Goal: Task Accomplishment & Management: Use online tool/utility

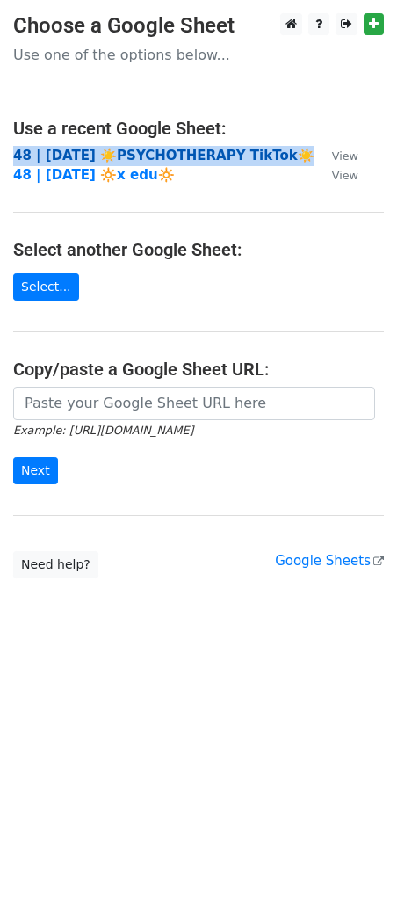
click at [73, 148] on strong "48 | AUG 6 ☀️PSYCHOTHERAPY TikTok☀️" at bounding box center [163, 156] width 301 height 16
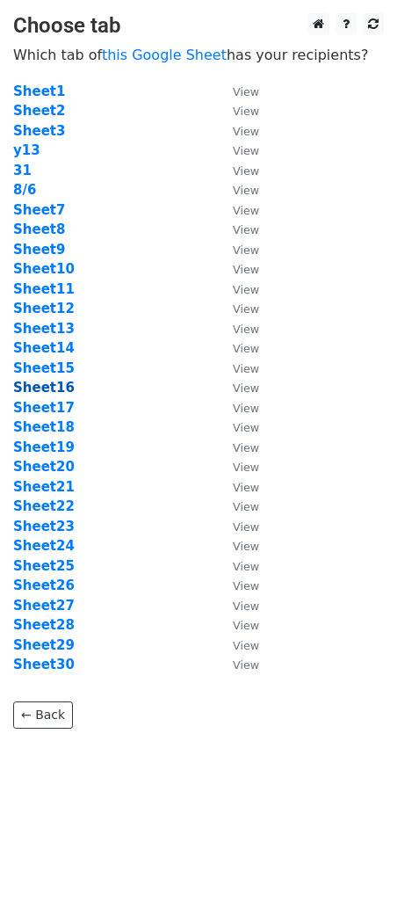
click at [55, 387] on strong "Sheet16" at bounding box center [44, 388] width 62 height 16
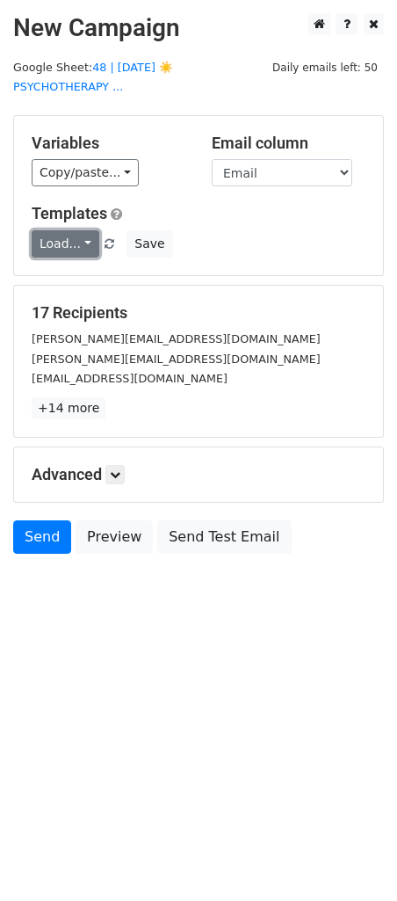
click at [73, 242] on link "Load..." at bounding box center [66, 243] width 68 height 27
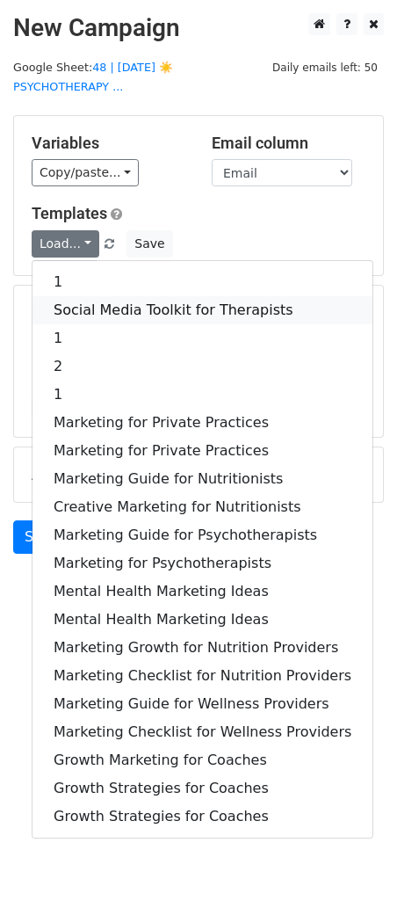
click at [86, 307] on link "Social Media Toolkit for Therapists" at bounding box center [203, 310] width 340 height 28
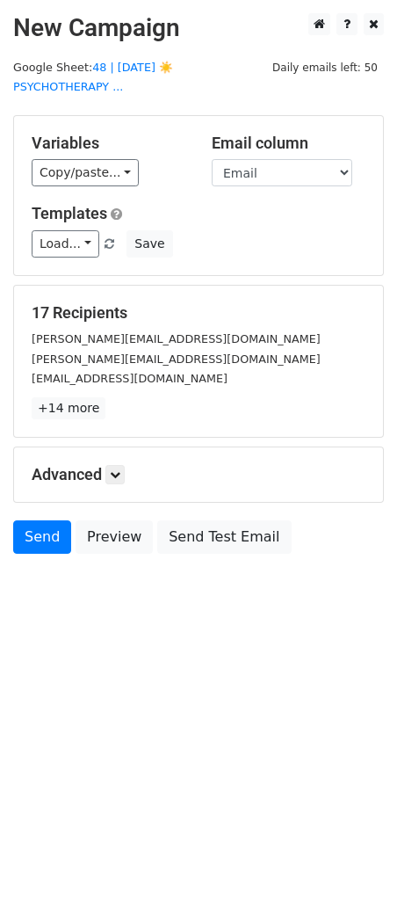
click at [166, 237] on div "Load... 1 Social Media Toolkit for Therapists 1 2 1 Marketing for Private Pract…" at bounding box center [198, 243] width 360 height 27
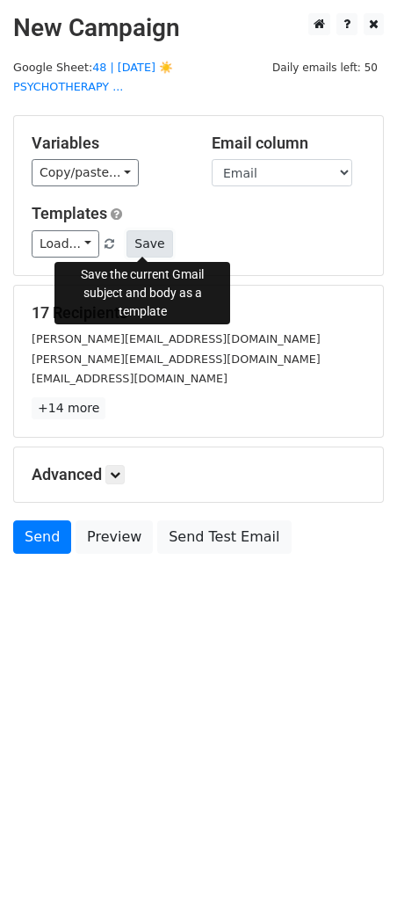
click at [146, 244] on button "Save" at bounding box center [150, 243] width 46 height 27
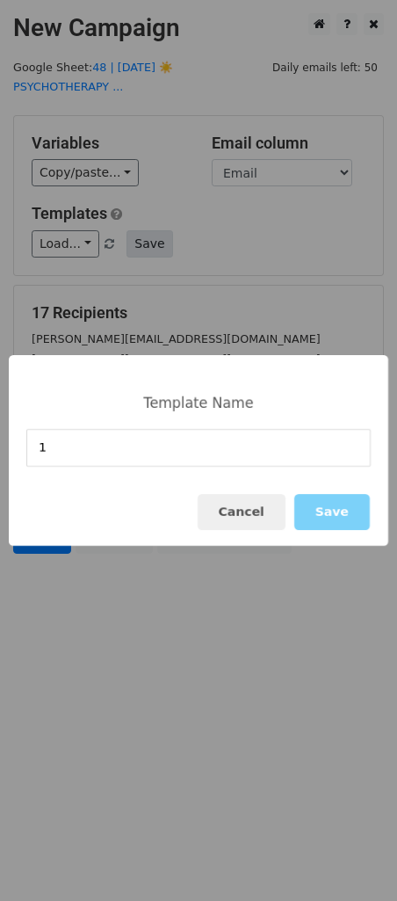
type input "1"
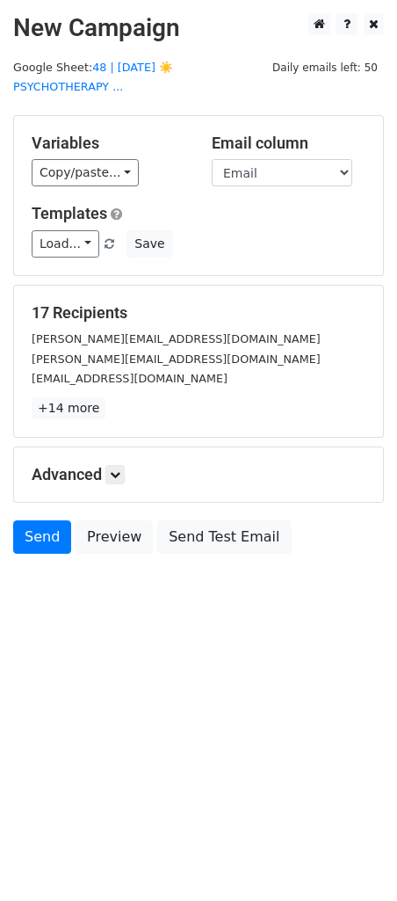
click at [365, 545] on div "Send Preview Send Test Email" at bounding box center [198, 541] width 397 height 42
click at [83, 250] on link "Load..." at bounding box center [66, 243] width 68 height 27
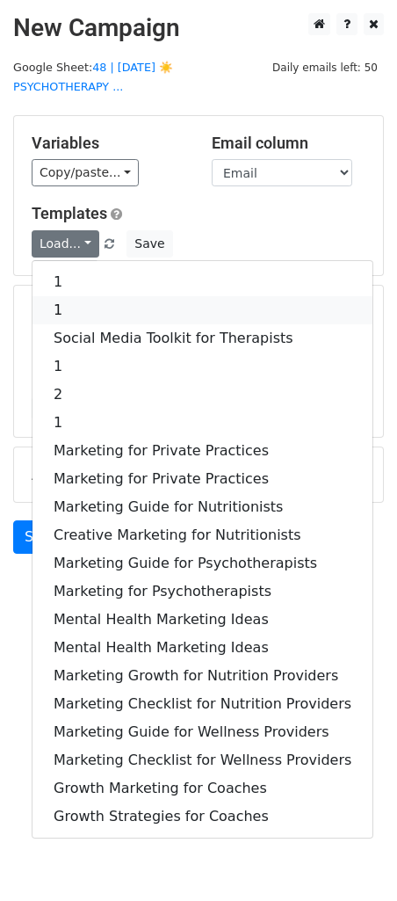
click at [102, 307] on link "1" at bounding box center [203, 310] width 340 height 28
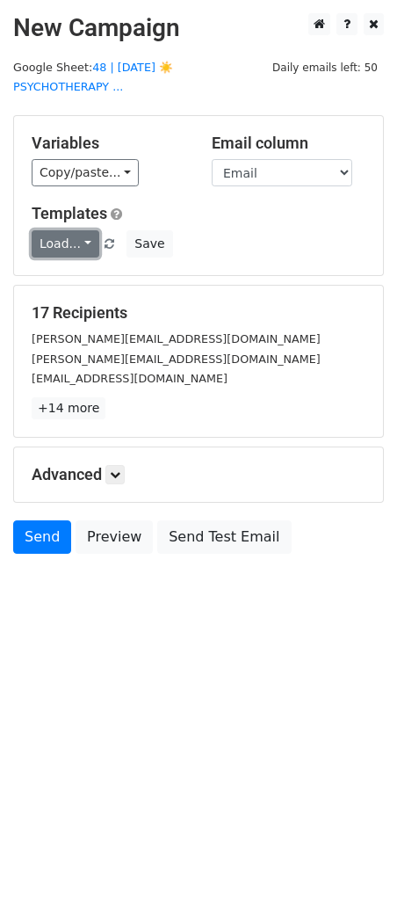
click at [85, 253] on link "Load..." at bounding box center [66, 243] width 68 height 27
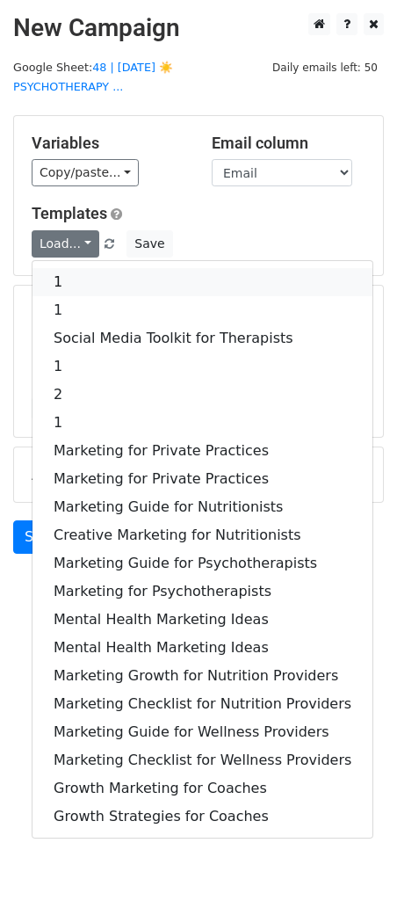
click at [84, 272] on link "1" at bounding box center [203, 282] width 340 height 28
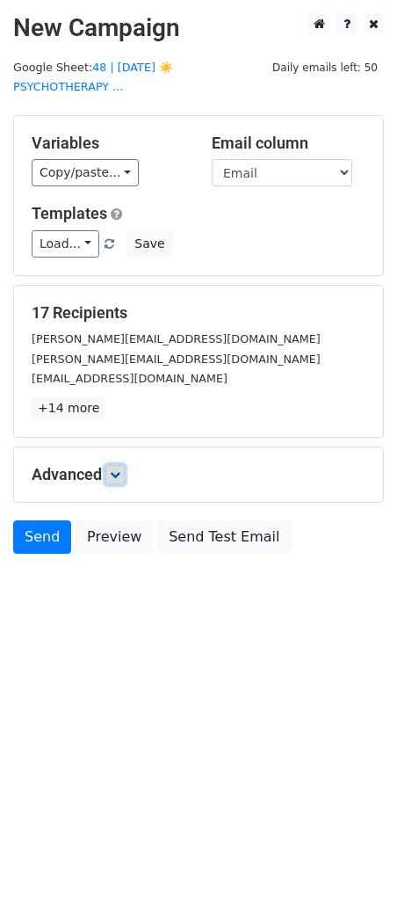
click at [117, 475] on icon at bounding box center [115, 474] width 11 height 11
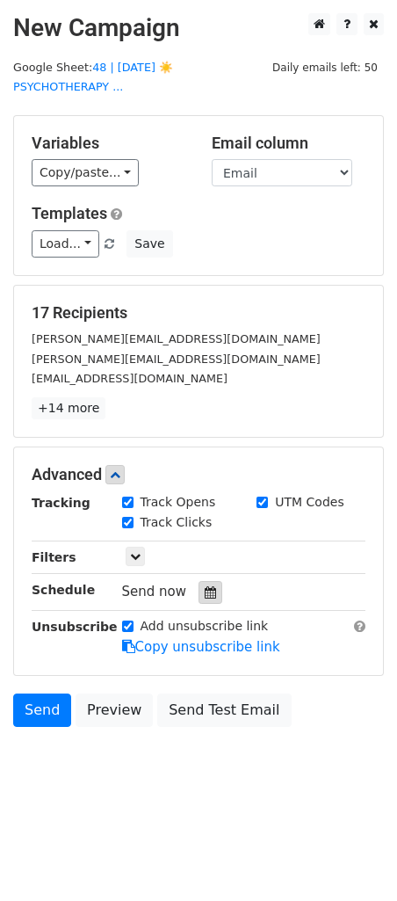
click at [206, 589] on icon at bounding box center [210, 592] width 11 height 12
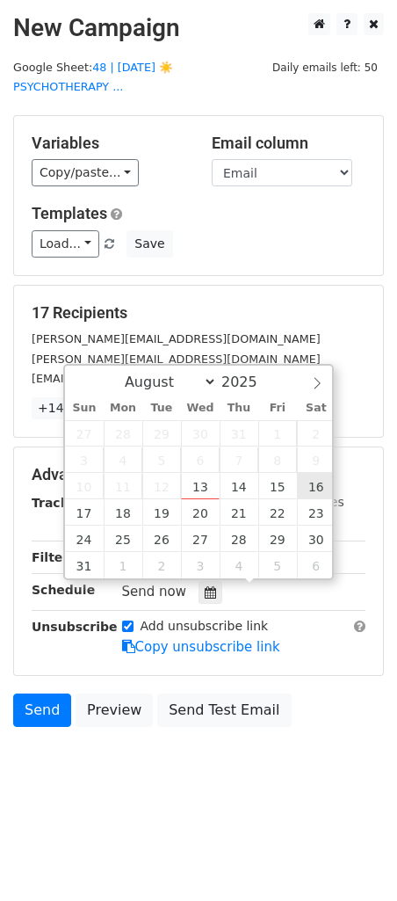
type input "2025-08-16 12:00"
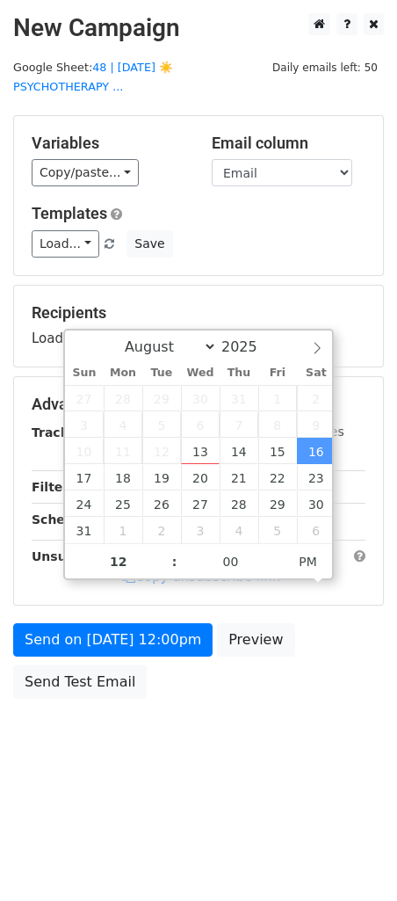
click at [120, 657] on div "Send on Aug 16 at 12:00pm Preview Send Test Email" at bounding box center [198, 665] width 397 height 84
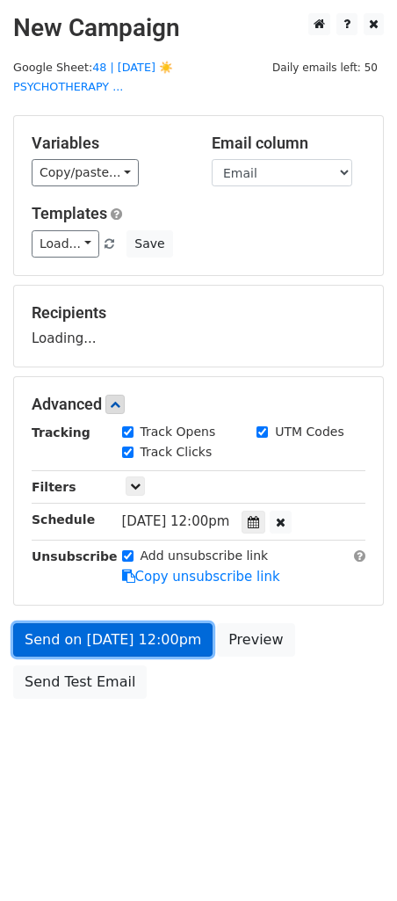
click at [120, 642] on link "Send on Aug 16 at 12:00pm" at bounding box center [112, 639] width 199 height 33
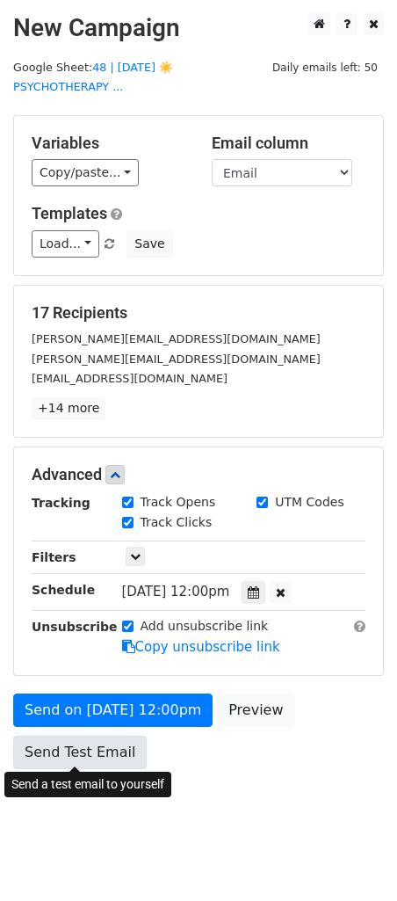
click at [73, 744] on link "Send Test Email" at bounding box center [80, 751] width 134 height 33
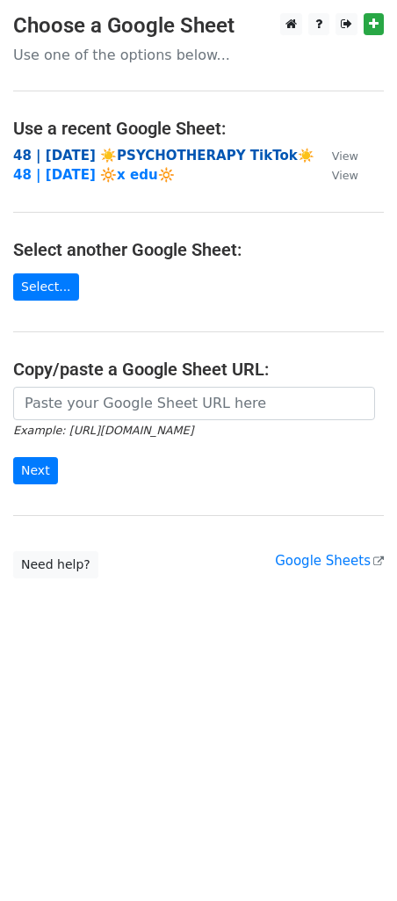
click at [126, 149] on strong "48 | AUG 6 ☀️PSYCHOTHERAPY TikTok☀️" at bounding box center [163, 156] width 301 height 16
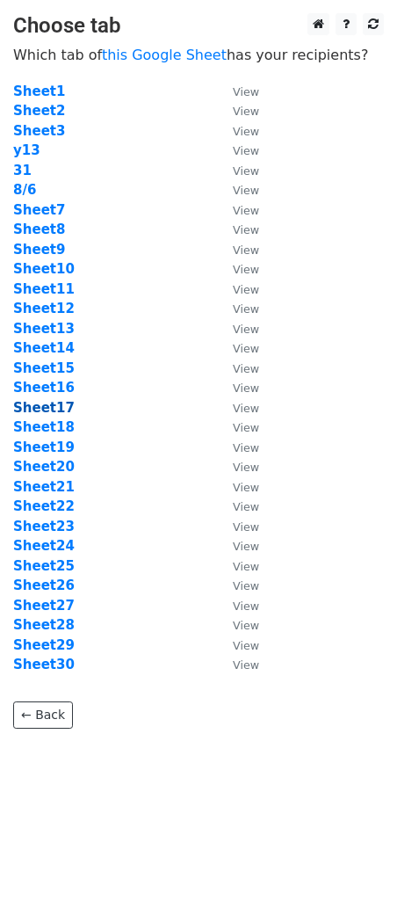
click at [54, 409] on strong "Sheet17" at bounding box center [44, 408] width 62 height 16
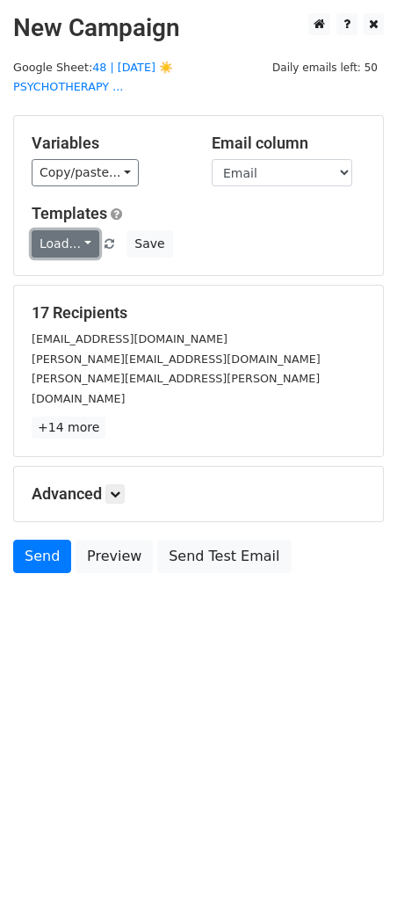
click at [62, 241] on link "Load..." at bounding box center [66, 243] width 68 height 27
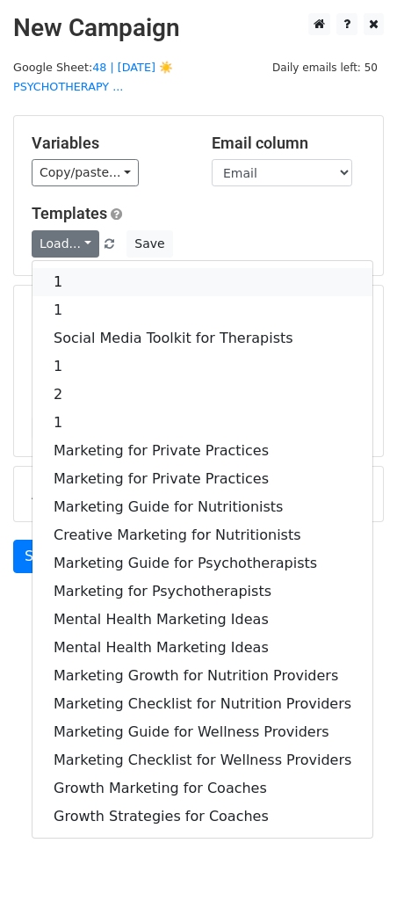
click at [69, 281] on link "1" at bounding box center [203, 282] width 340 height 28
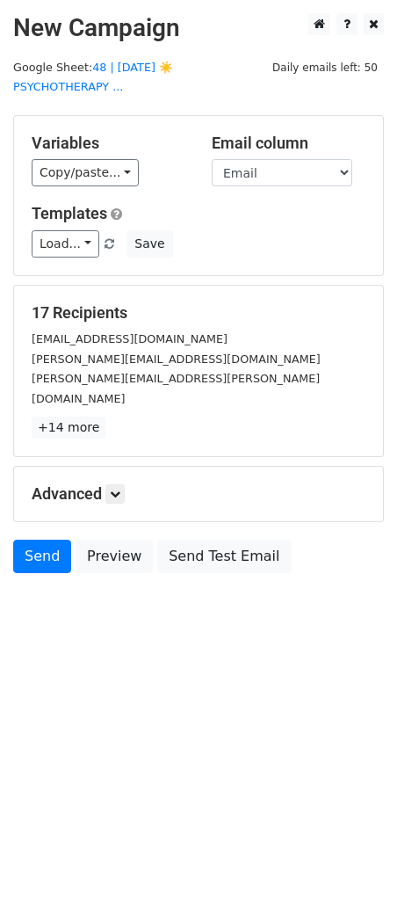
click at [121, 484] on div "Advanced Tracking Track Opens UTM Codes Track Clicks Filters Only include sprea…" at bounding box center [198, 494] width 369 height 54
click at [129, 484] on h5 "Advanced" at bounding box center [199, 493] width 334 height 19
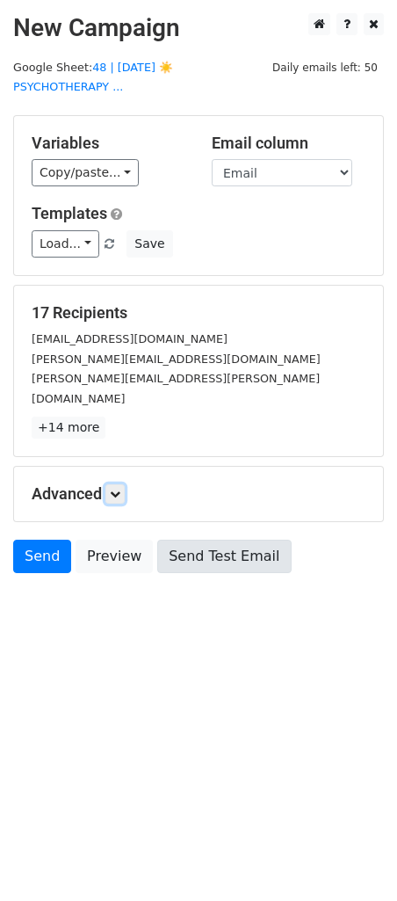
drag, startPoint x: 119, startPoint y: 481, endPoint x: 170, endPoint y: 536, distance: 74.6
click at [119, 484] on link at bounding box center [114, 493] width 19 height 19
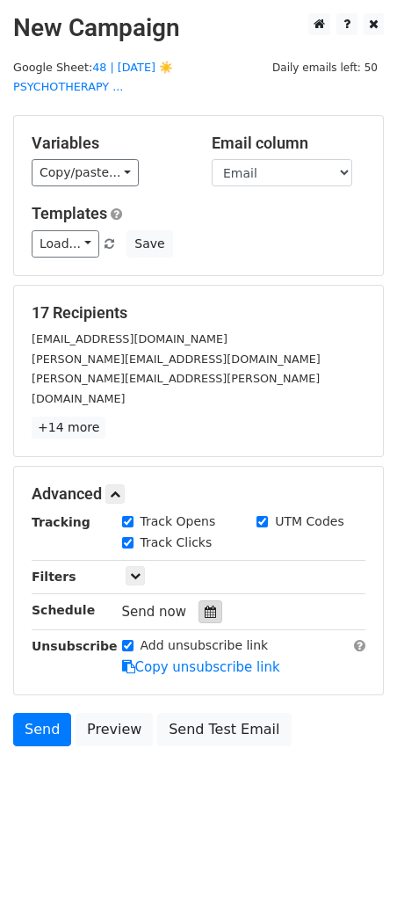
click at [205, 605] on icon at bounding box center [210, 611] width 11 height 12
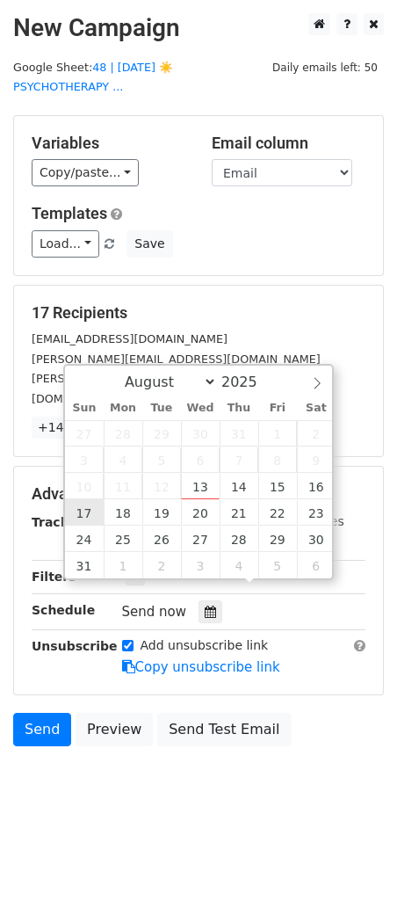
type input "2025-08-17 12:00"
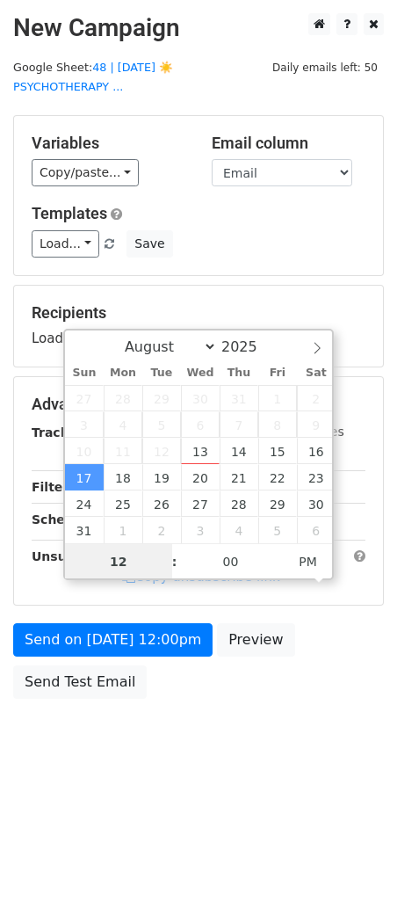
type input "7"
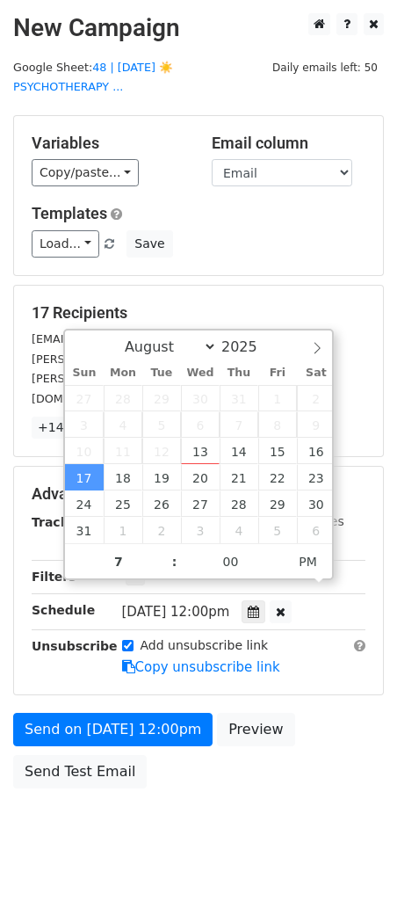
type input "2025-08-17 19:00"
click at [86, 726] on div "Send on Aug 17 at 12:00pm Preview Send Test Email" at bounding box center [198, 755] width 397 height 84
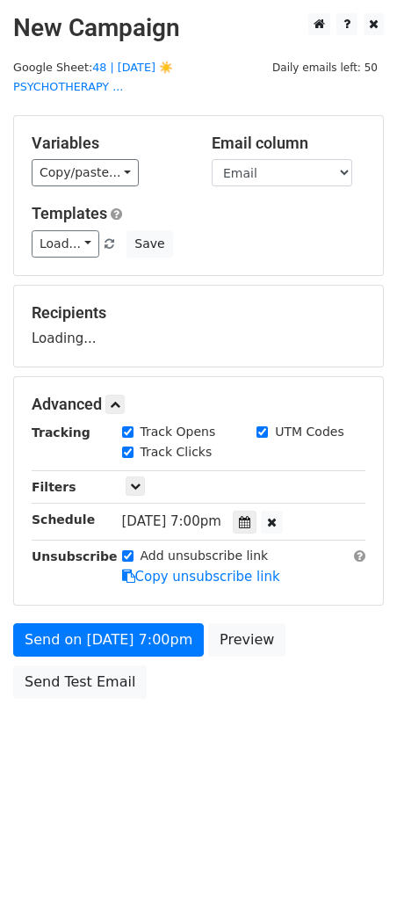
click at [67, 749] on body "New Campaign Daily emails left: 50 Google Sheet: 48 | AUG 6 ☀️PSYCHOTHERAPY ...…" at bounding box center [198, 395] width 397 height 764
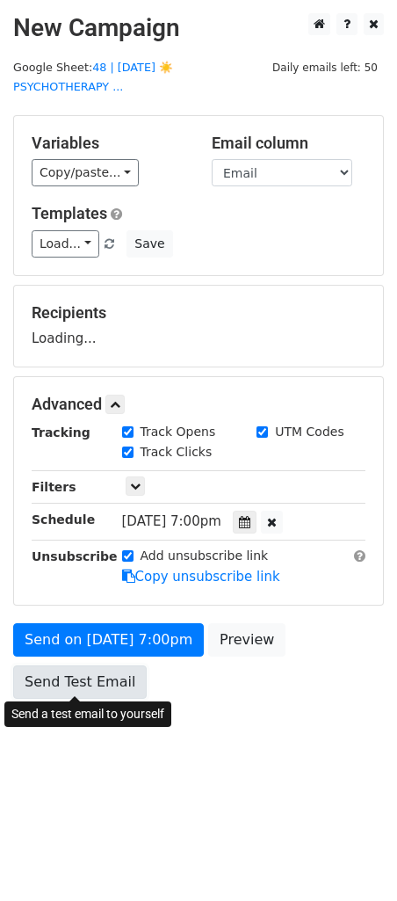
click at [89, 681] on link "Send Test Email" at bounding box center [80, 681] width 134 height 33
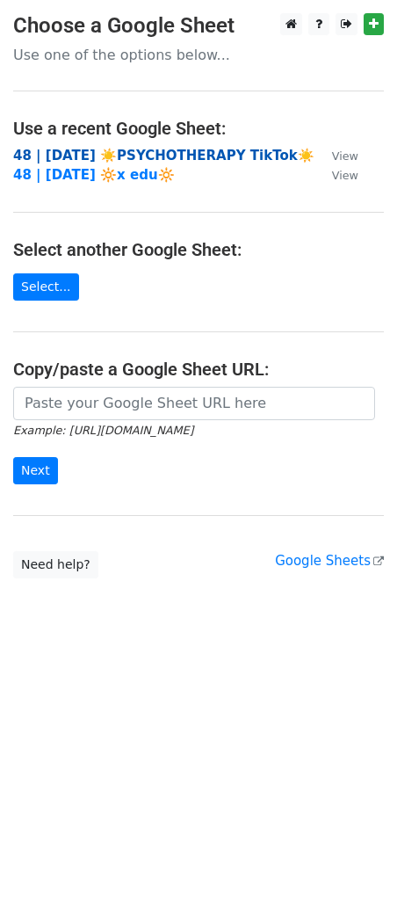
click at [150, 154] on strong "48 | [DATE] ☀️PSYCHOTHERAPY TikTok☀️" at bounding box center [163, 156] width 301 height 16
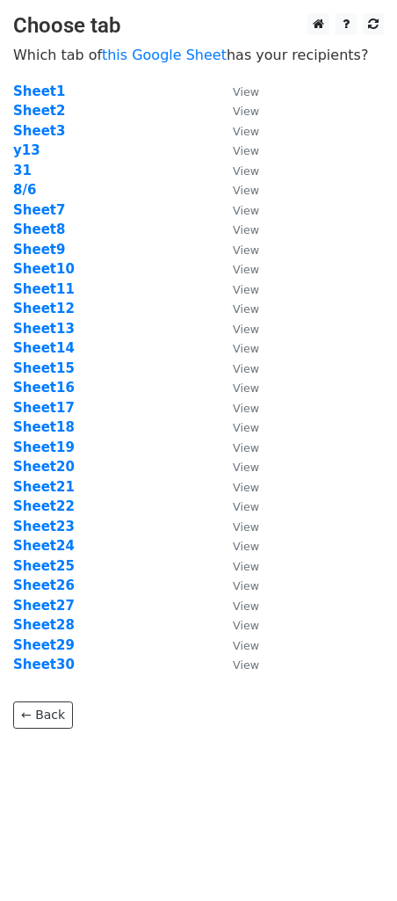
click at [38, 434] on td "Sheet18" at bounding box center [114, 427] width 202 height 20
click at [40, 427] on strong "Sheet18" at bounding box center [44, 427] width 62 height 16
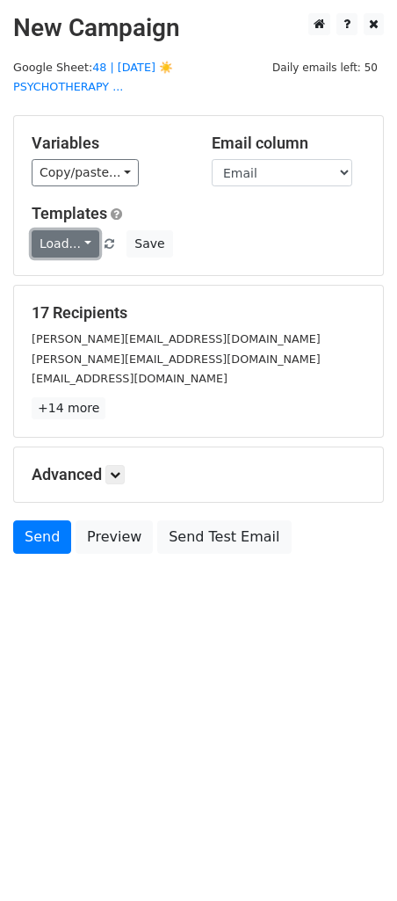
click at [63, 236] on link "Load..." at bounding box center [66, 243] width 68 height 27
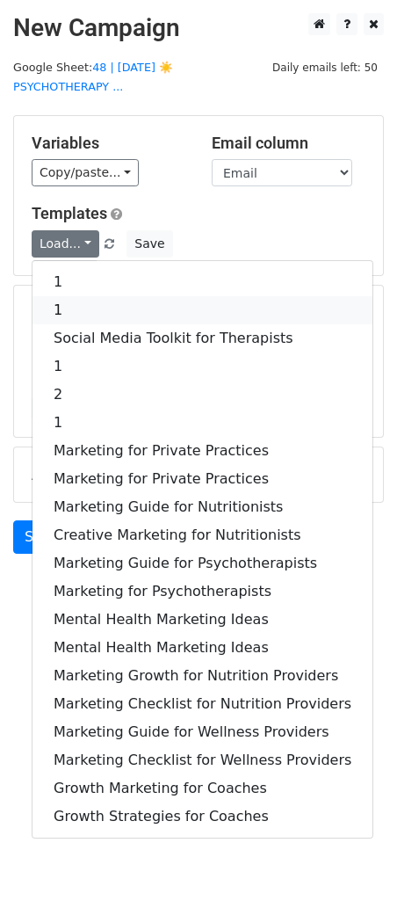
click at [89, 308] on link "1" at bounding box center [203, 310] width 340 height 28
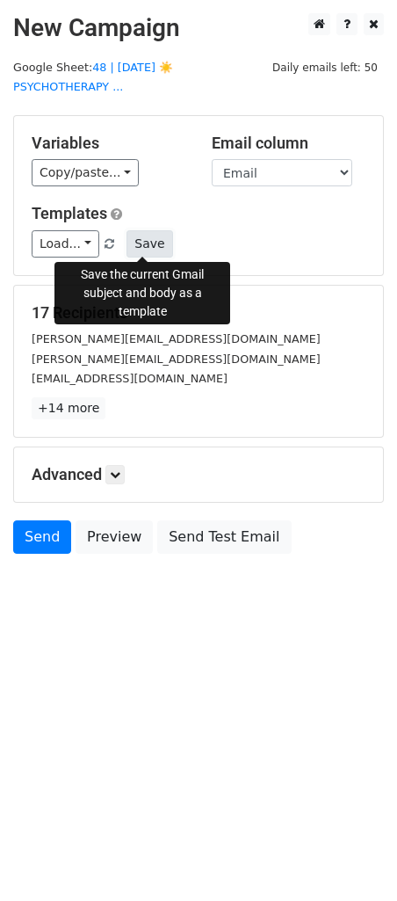
click at [142, 249] on button "Save" at bounding box center [150, 243] width 46 height 27
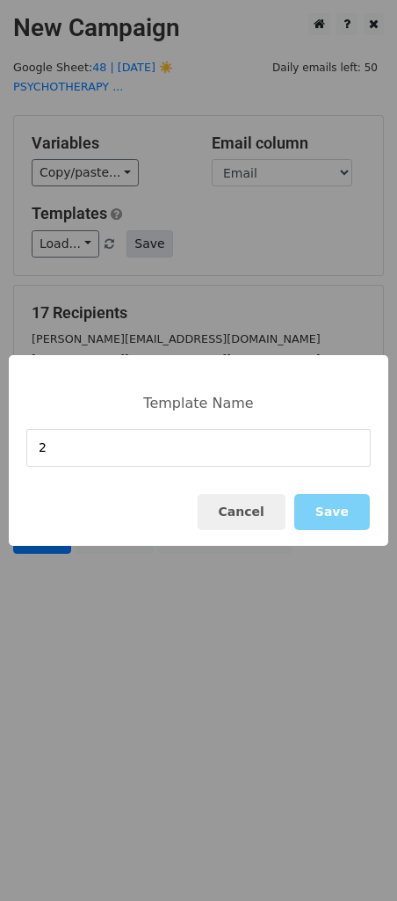
type input "2"
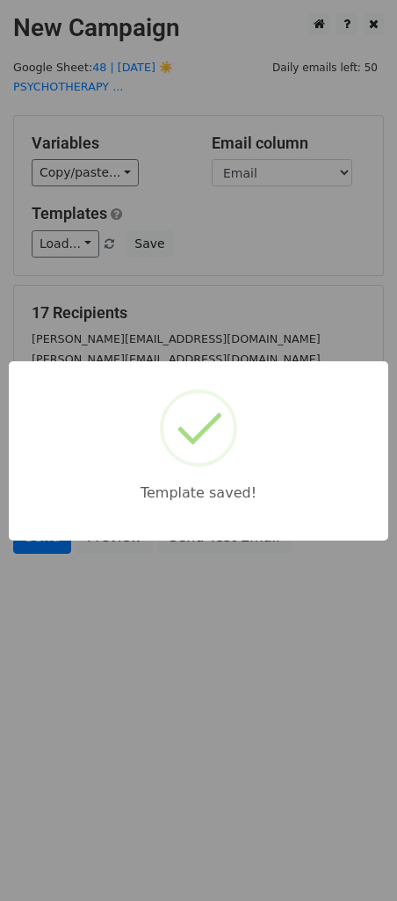
drag, startPoint x: 239, startPoint y: 279, endPoint x: 233, endPoint y: 289, distance: 11.5
click at [239, 279] on div "Template saved!" at bounding box center [198, 450] width 397 height 901
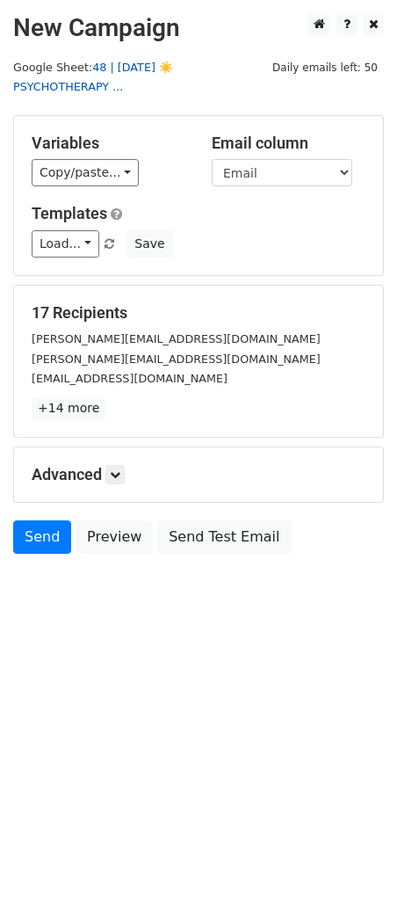
click at [173, 66] on link "48 | [DATE] ☀️PSYCHOTHERAPY ..." at bounding box center [93, 77] width 160 height 33
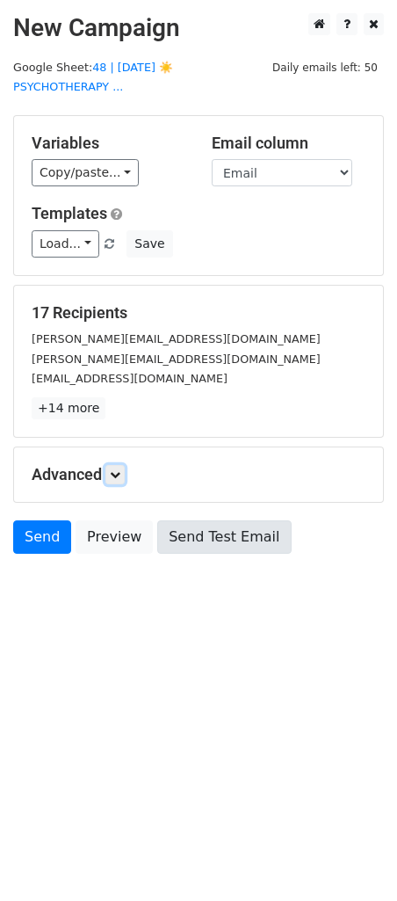
drag, startPoint x: 125, startPoint y: 473, endPoint x: 182, endPoint y: 550, distance: 96.1
click at [125, 473] on link at bounding box center [114, 474] width 19 height 19
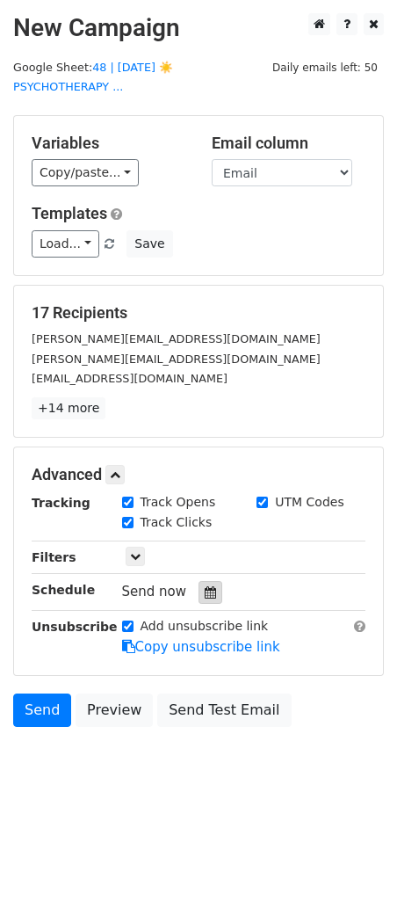
click at [205, 591] on icon at bounding box center [210, 592] width 11 height 12
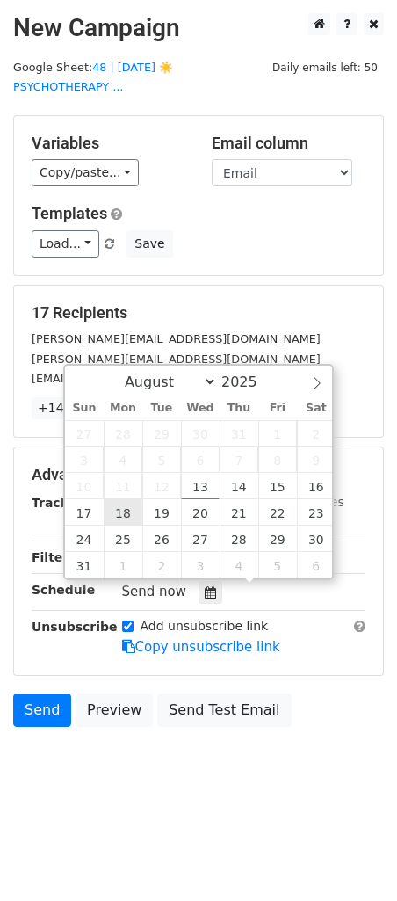
type input "2025-08-18 12:00"
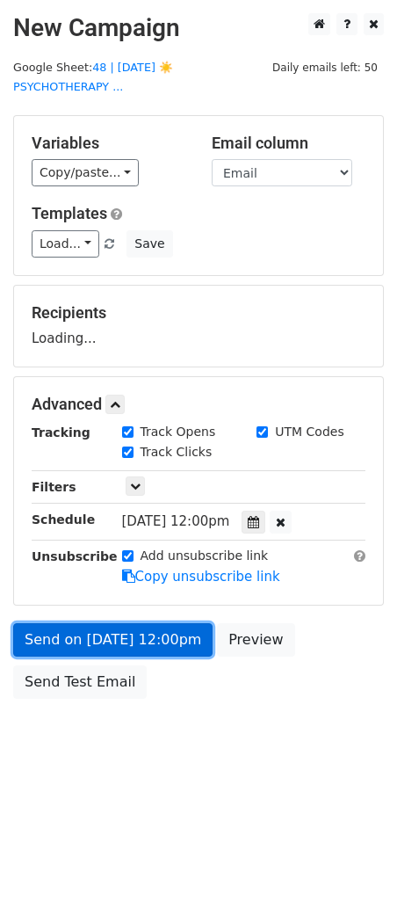
click at [129, 648] on link "Send on Aug 18 at 12:00pm" at bounding box center [112, 639] width 199 height 33
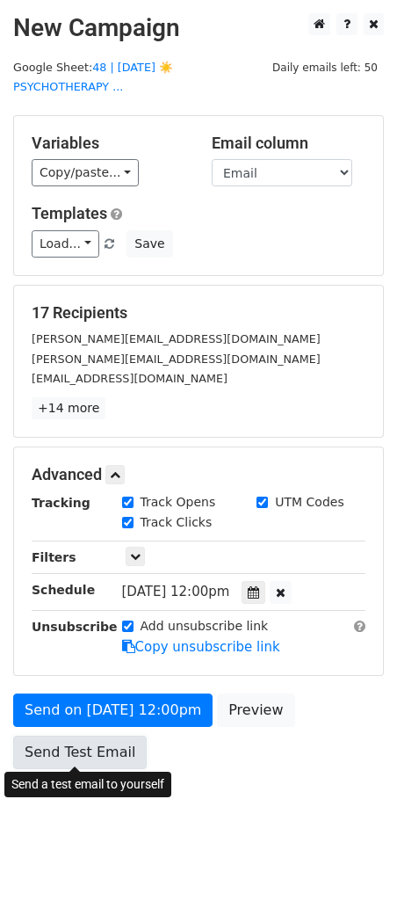
click at [108, 761] on link "Send Test Email" at bounding box center [80, 751] width 134 height 33
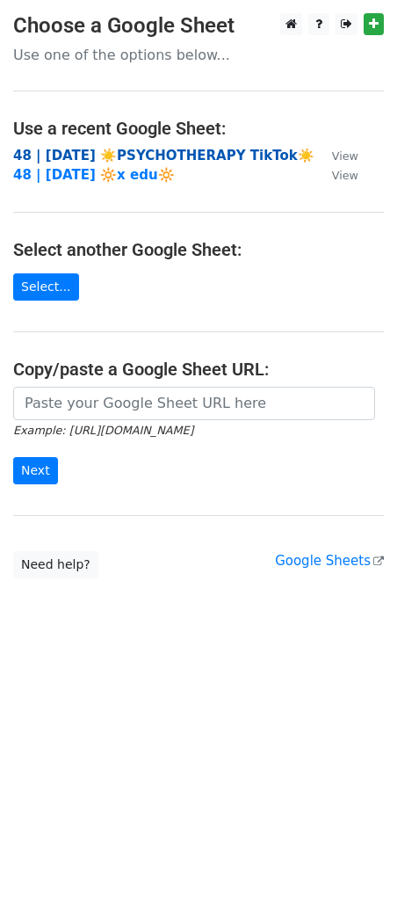
click at [139, 156] on strong "48 | [DATE] ☀️PSYCHOTHERAPY TikTok☀️" at bounding box center [163, 156] width 301 height 16
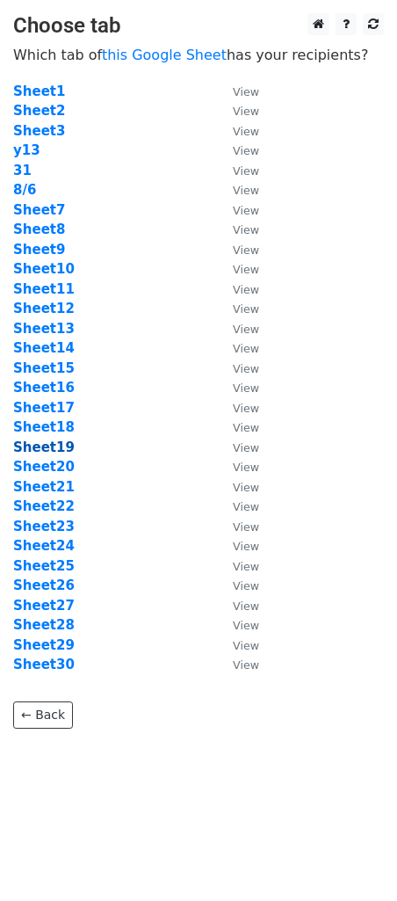
click at [51, 445] on strong "Sheet19" at bounding box center [44, 447] width 62 height 16
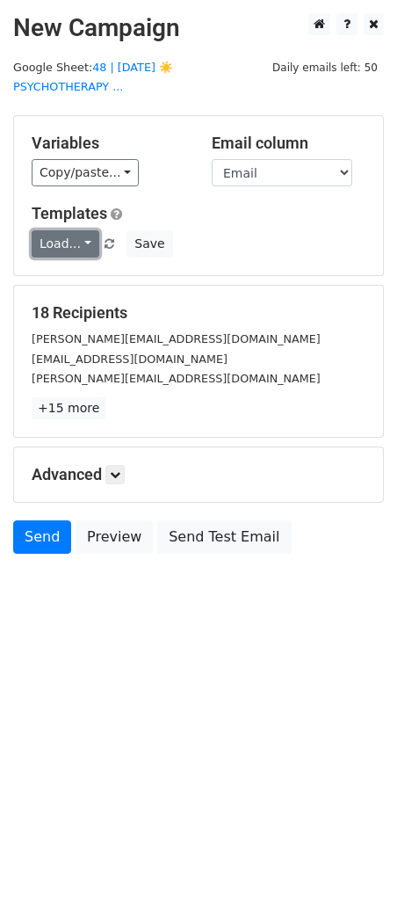
click at [69, 241] on link "Load..." at bounding box center [66, 243] width 68 height 27
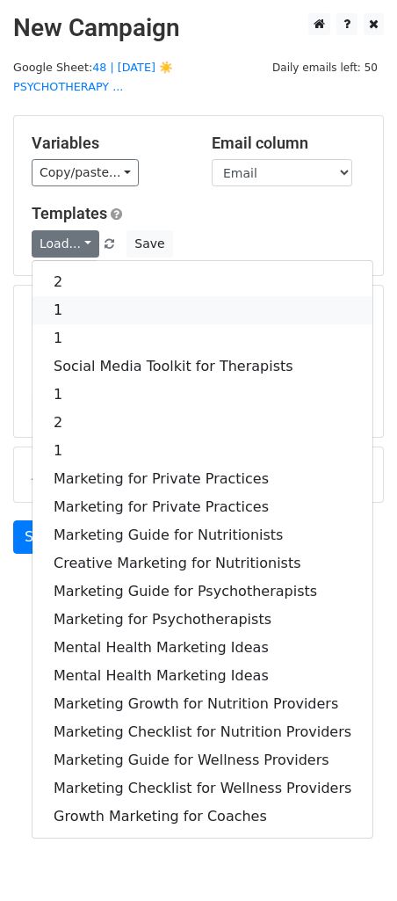
click at [70, 308] on link "1" at bounding box center [203, 310] width 340 height 28
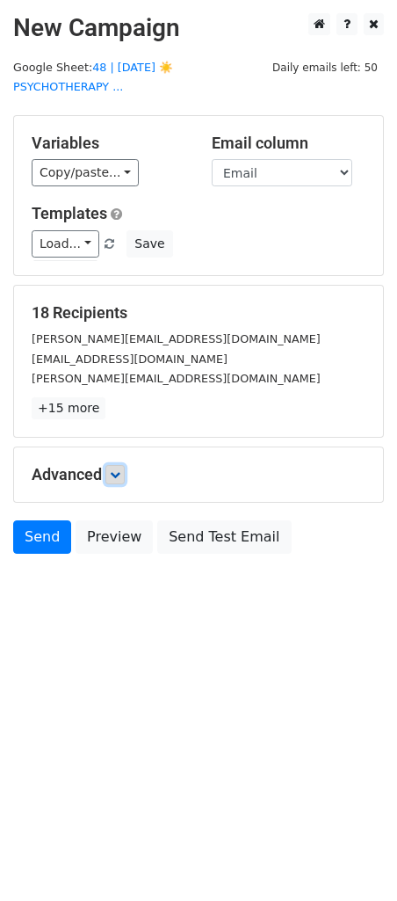
click at [118, 472] on icon at bounding box center [115, 474] width 11 height 11
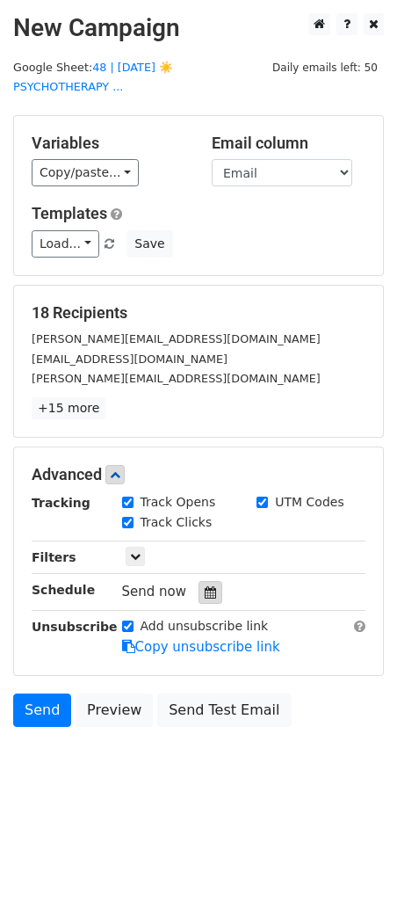
click at [204, 597] on div at bounding box center [211, 592] width 24 height 23
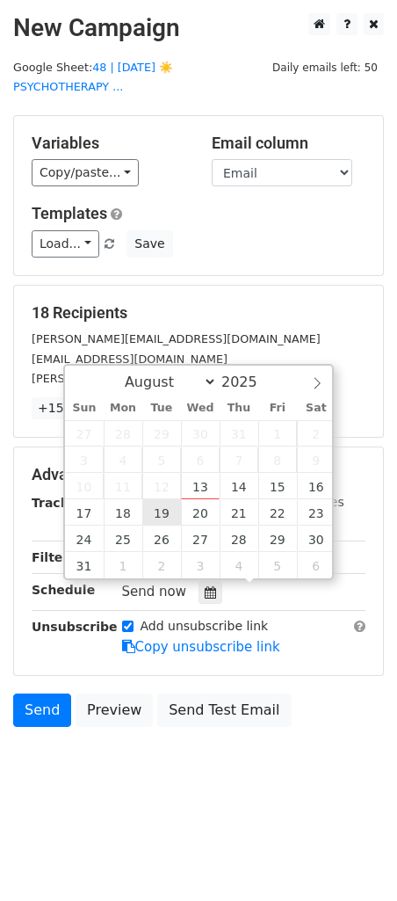
type input "2025-08-19 12:00"
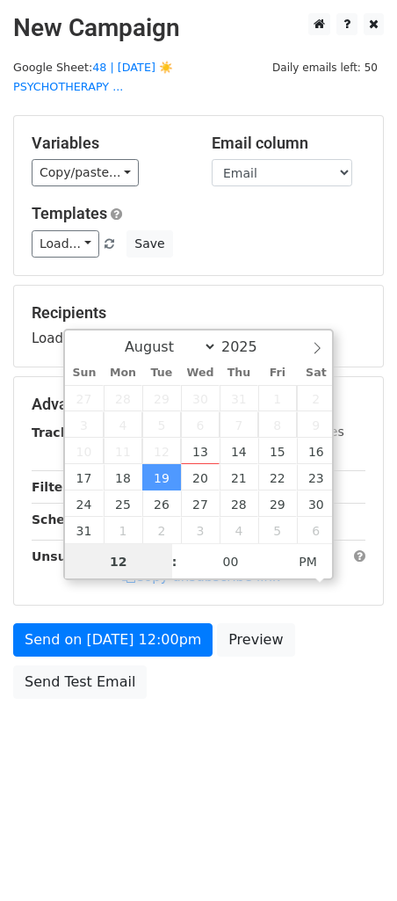
type input "7"
type input "2025-08-19 19:00"
click at [65, 698] on div "Send on Aug 19 at 12:00pm Preview Send Test Email" at bounding box center [198, 665] width 397 height 84
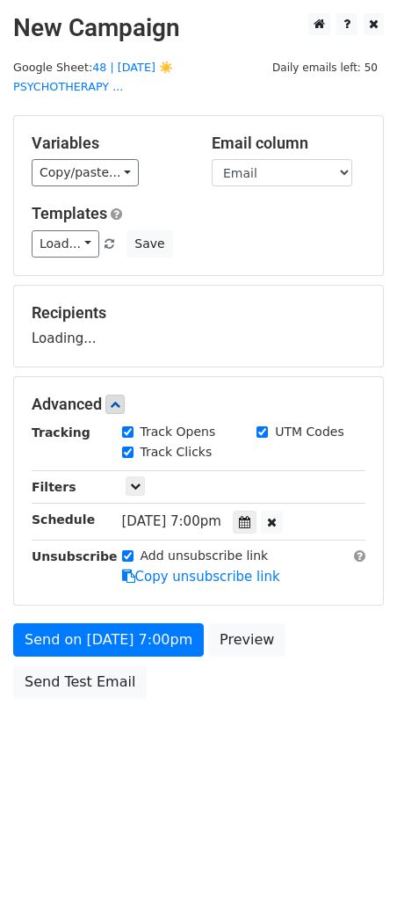
click at [95, 726] on body "New Campaign Daily emails left: 50 Google Sheet: 48 | AUG 6 ☀️PSYCHOTHERAPY ...…" at bounding box center [198, 395] width 397 height 764
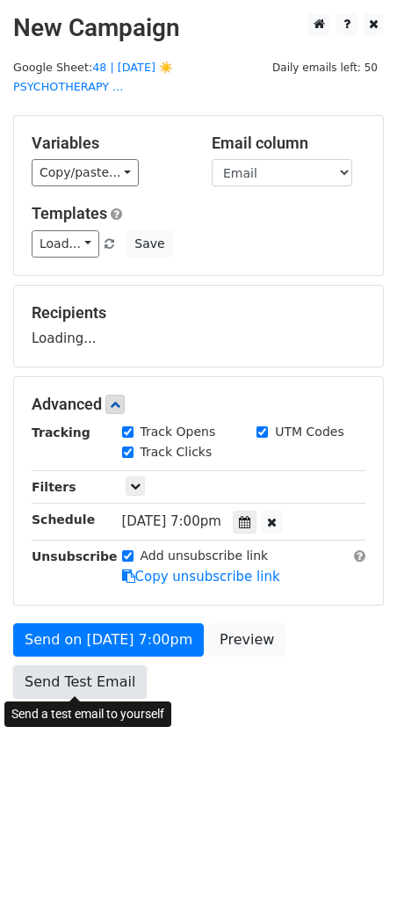
click at [101, 672] on link "Send Test Email" at bounding box center [80, 681] width 134 height 33
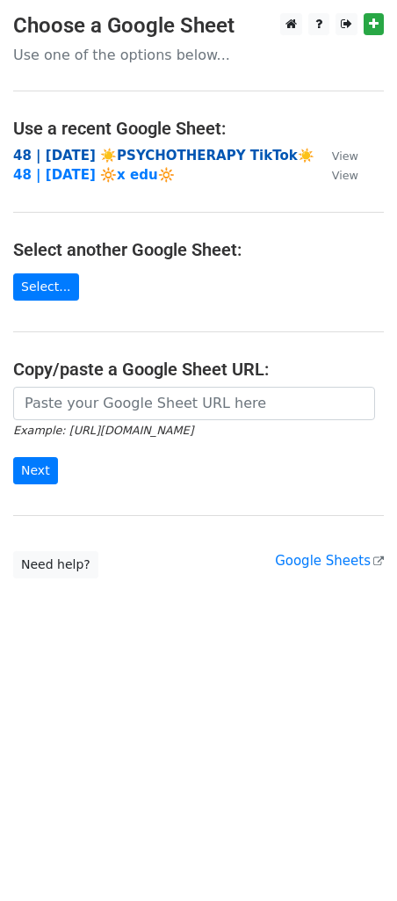
click at [173, 149] on strong "48 | AUG 6 ☀️PSYCHOTHERAPY TikTok☀️" at bounding box center [163, 156] width 301 height 16
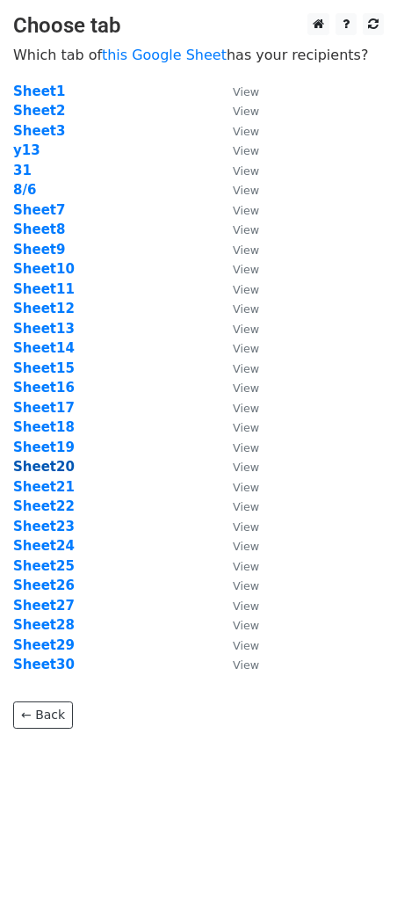
click at [62, 471] on strong "Sheet20" at bounding box center [44, 467] width 62 height 16
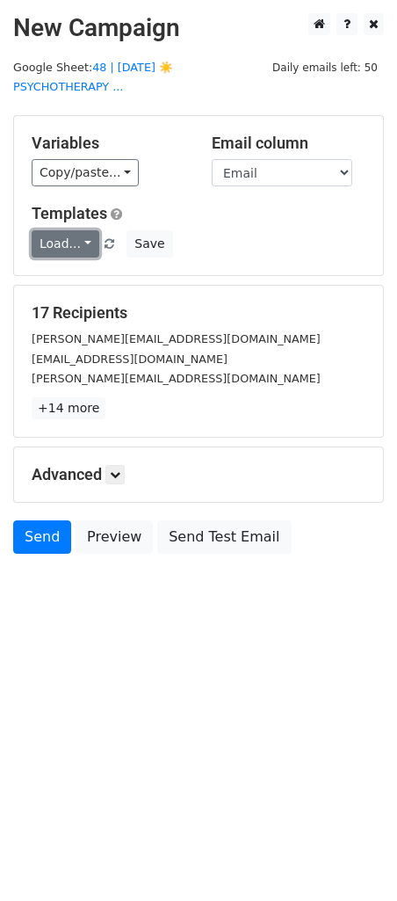
click at [54, 246] on link "Load..." at bounding box center [66, 243] width 68 height 27
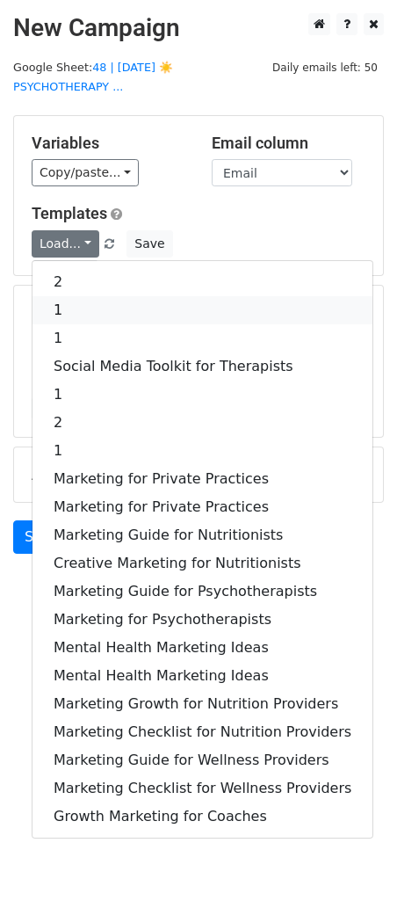
click at [94, 313] on link "1" at bounding box center [203, 310] width 340 height 28
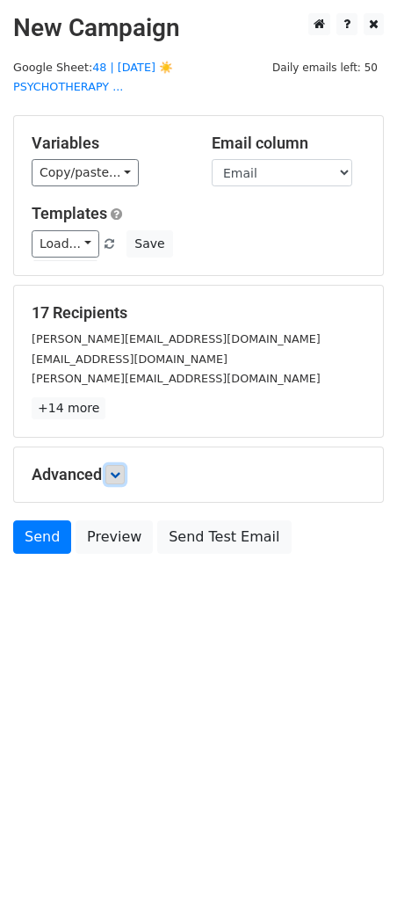
click at [109, 467] on link at bounding box center [114, 474] width 19 height 19
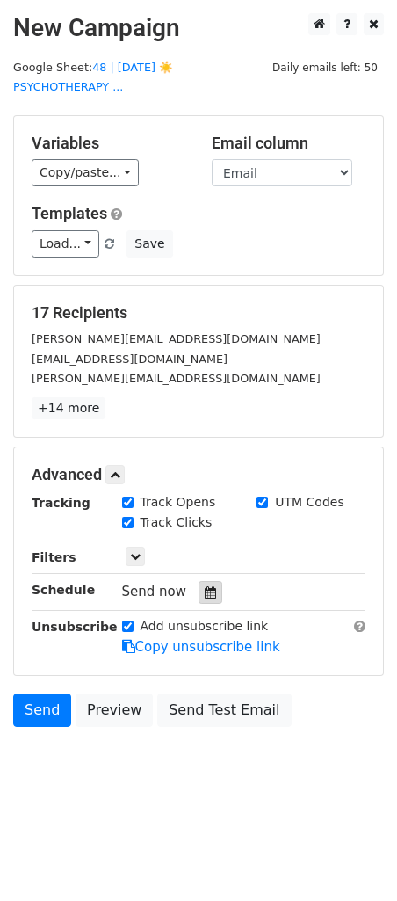
click at [205, 589] on icon at bounding box center [210, 592] width 11 height 12
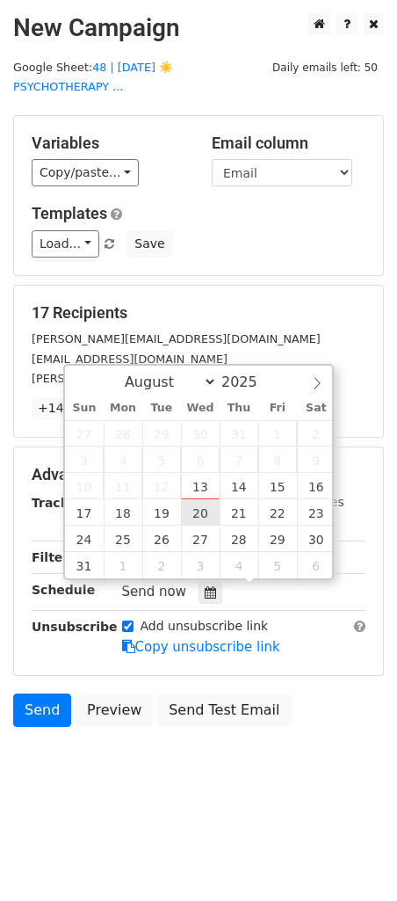
type input "[DATE] 12:00"
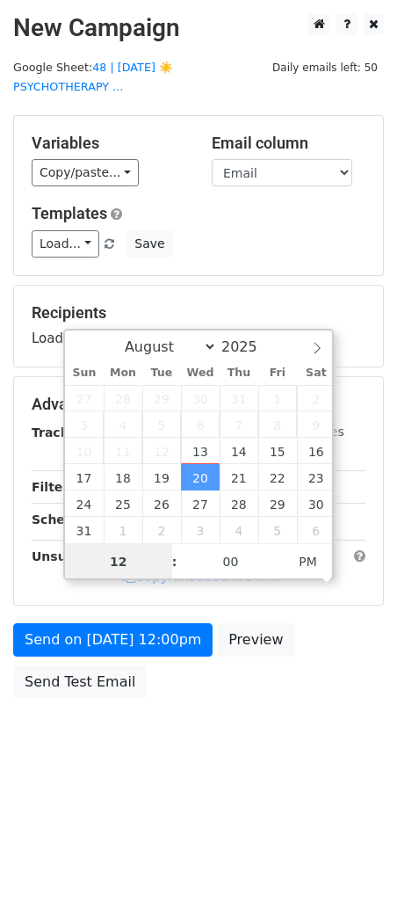
type input "7"
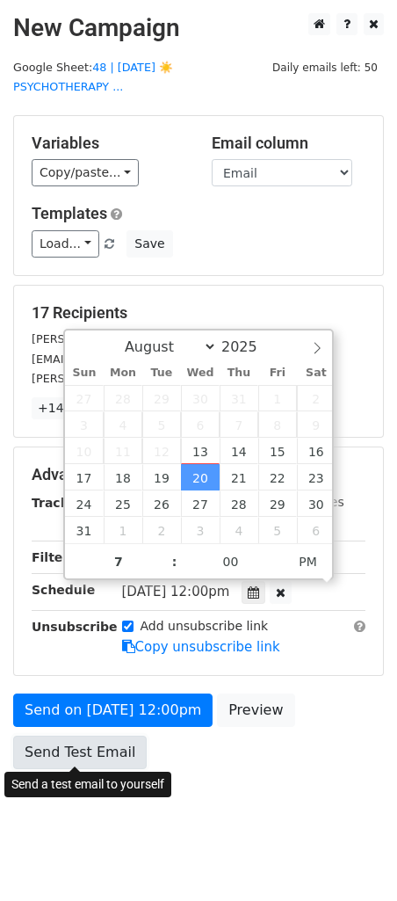
type input "[DATE] 19:00"
click at [74, 750] on link "Send Test Email" at bounding box center [80, 751] width 134 height 33
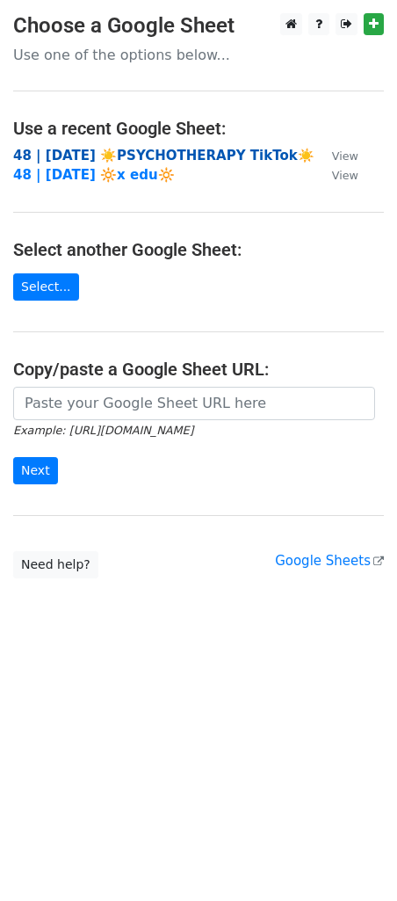
click at [113, 148] on strong "48 | AUG 6 ☀️PSYCHOTHERAPY TikTok☀️" at bounding box center [163, 156] width 301 height 16
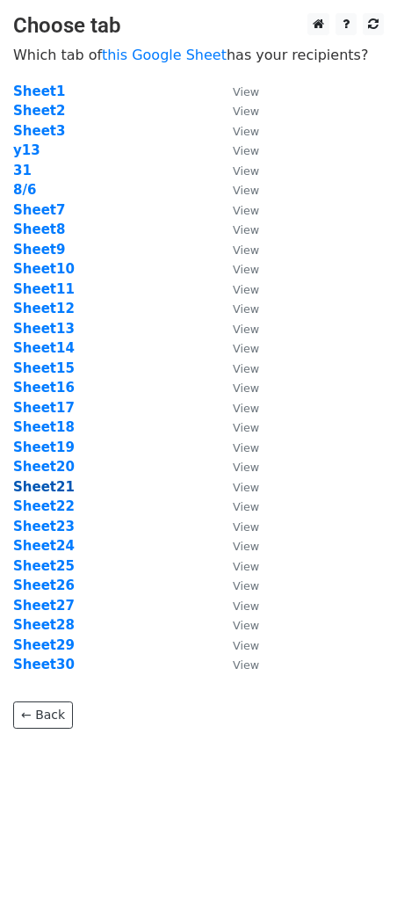
click at [54, 486] on strong "Sheet21" at bounding box center [44, 487] width 62 height 16
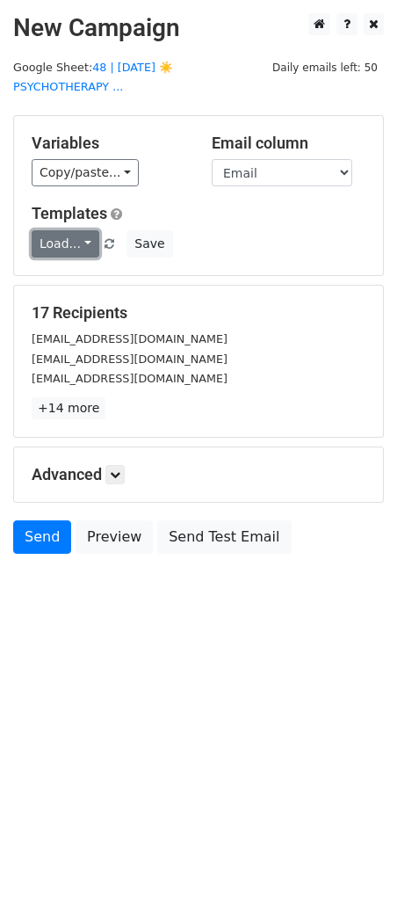
click at [77, 239] on link "Load..." at bounding box center [66, 243] width 68 height 27
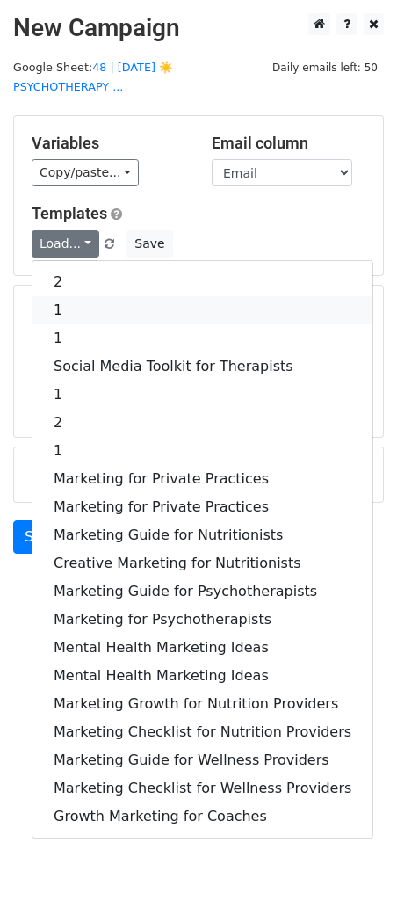
click at [85, 301] on link "1" at bounding box center [203, 310] width 340 height 28
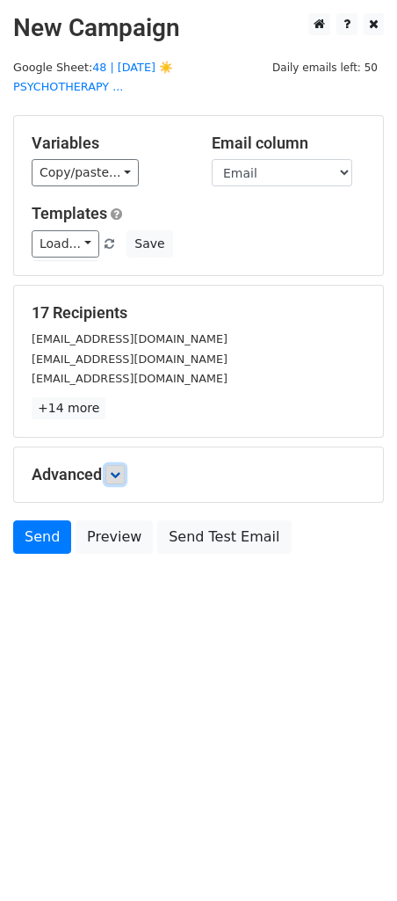
click at [114, 475] on icon at bounding box center [115, 474] width 11 height 11
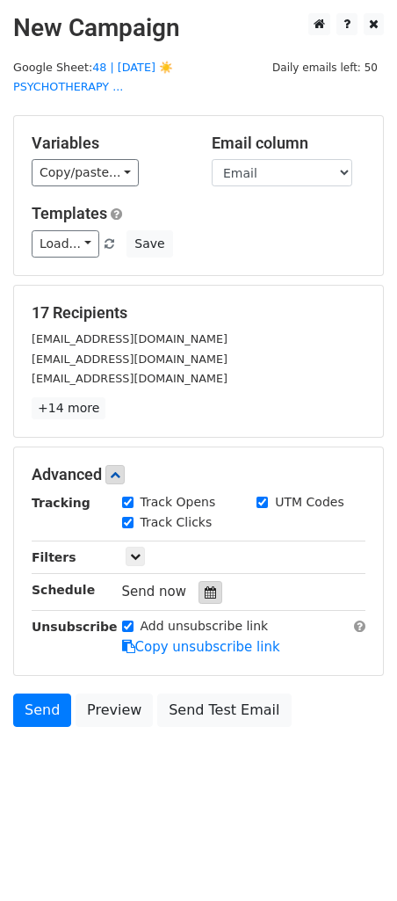
click at [199, 588] on div at bounding box center [211, 592] width 24 height 23
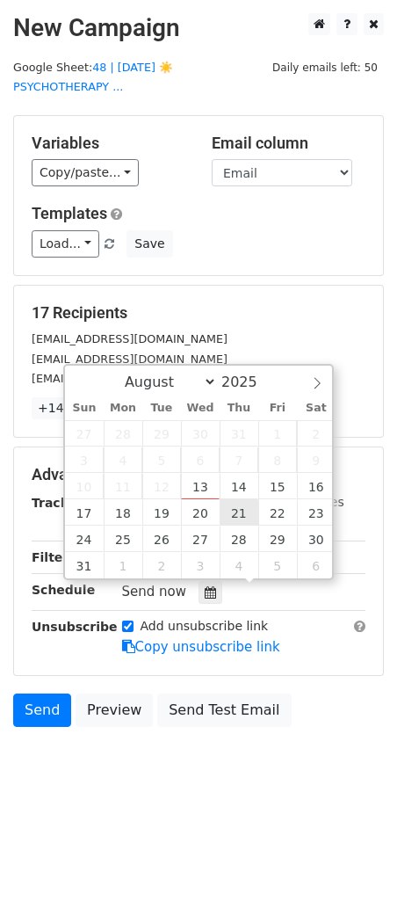
type input "[DATE] 12:00"
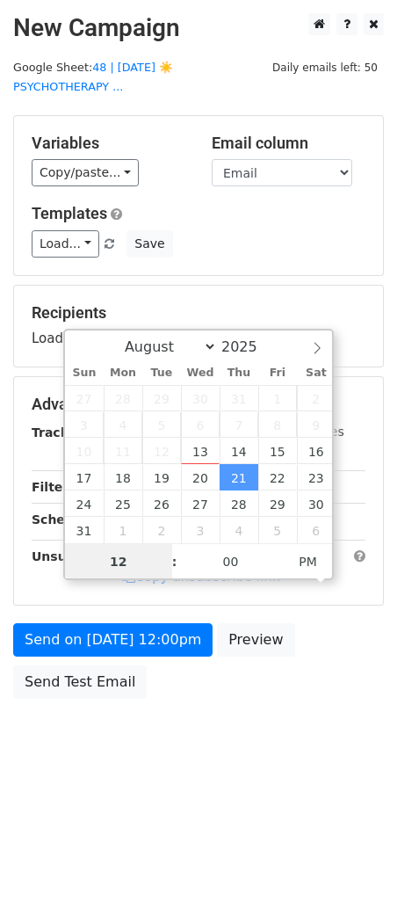
type input "5"
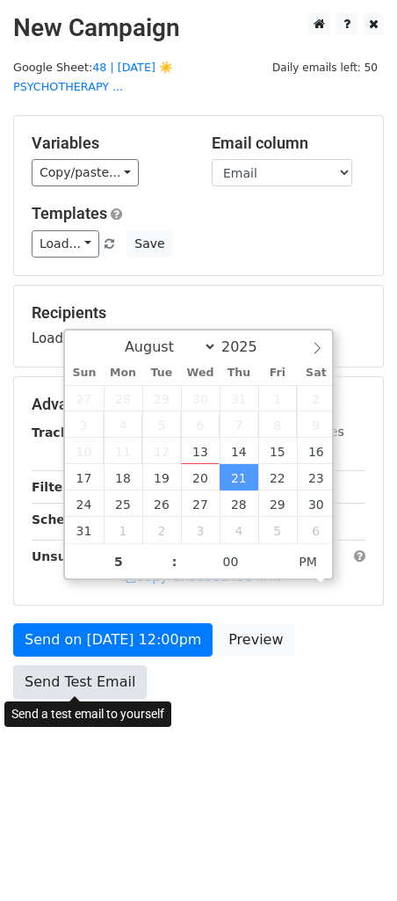
type input "[DATE] 17:00"
click at [89, 687] on form "Variables Copy/paste... {{Name}} {{Email}} Email column Name Email Templates Lo…" at bounding box center [198, 411] width 371 height 592
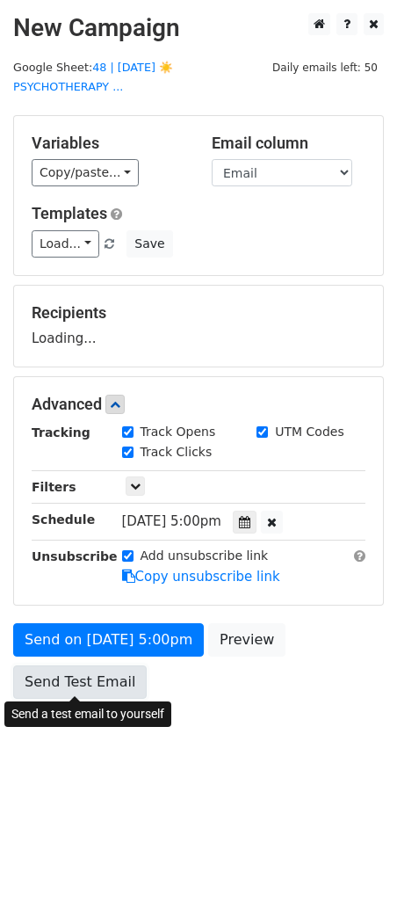
click at [93, 675] on link "Send Test Email" at bounding box center [80, 681] width 134 height 33
